Goal: Find specific page/section: Find specific page/section

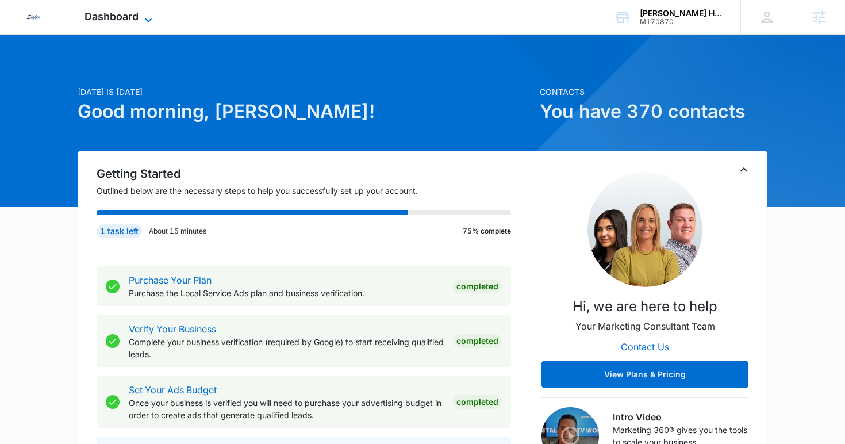
click at [104, 19] on span "Dashboard" at bounding box center [112, 16] width 54 height 12
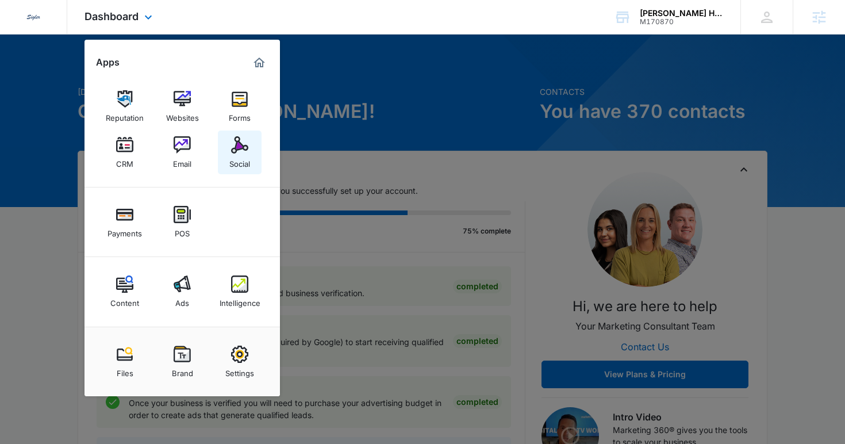
click at [231, 155] on div "Social" at bounding box center [239, 161] width 21 height 15
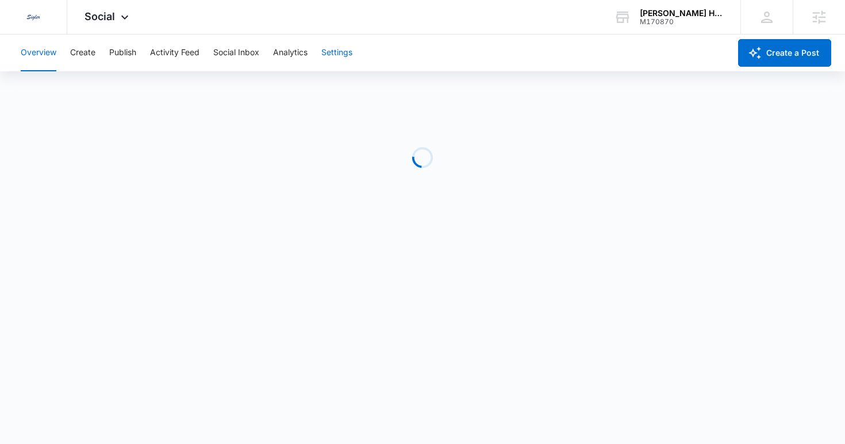
click at [339, 49] on button "Settings" at bounding box center [336, 53] width 31 height 37
click at [289, 59] on button "Analytics" at bounding box center [290, 53] width 35 height 37
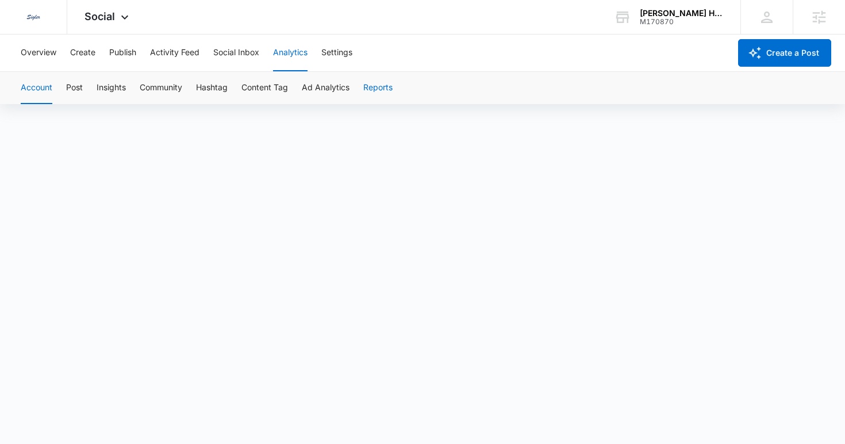
click at [380, 87] on button "Reports" at bounding box center [377, 88] width 29 height 32
click at [371, 93] on button "Reports" at bounding box center [377, 88] width 29 height 32
